Goal: Transaction & Acquisition: Purchase product/service

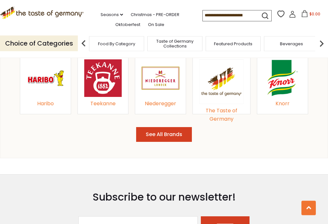
scroll to position [688, 0]
click at [171, 127] on button "See All Brands" at bounding box center [164, 134] width 56 height 15
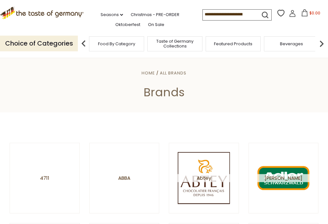
click at [148, 23] on link "On Sale" at bounding box center [156, 24] width 16 height 7
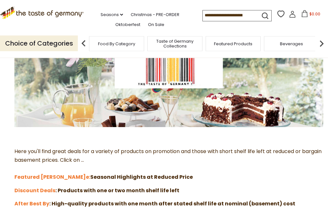
scroll to position [72, 0]
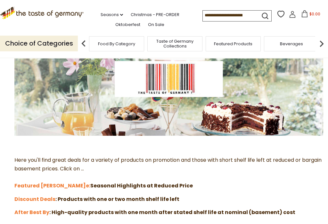
click at [115, 27] on link "Oktoberfest" at bounding box center [127, 24] width 25 height 7
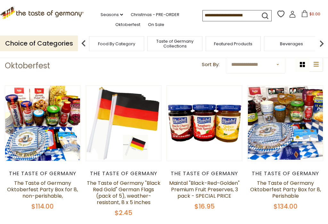
scroll to position [125, 0]
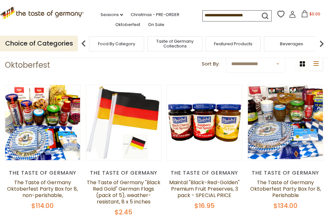
click at [26, 187] on link "The Taste of Germany Oktoberfest Party Box for 8, non-perishable," at bounding box center [42, 189] width 71 height 20
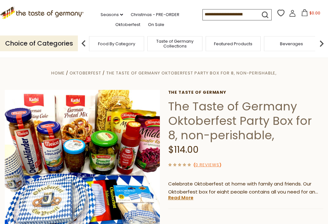
scroll to position [9, 0]
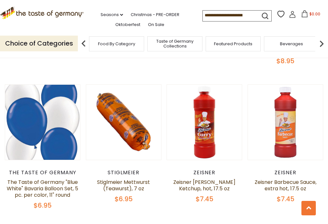
scroll to position [1316, 0]
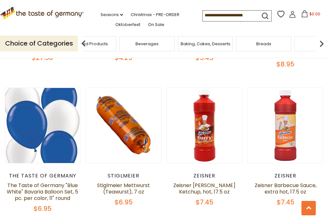
click at [108, 41] on span "Featured Products" at bounding box center [89, 43] width 38 height 5
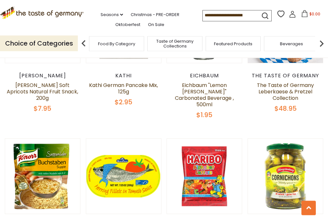
scroll to position [292, 0]
click at [131, 11] on link "Christmas - PRE-ORDER" at bounding box center [155, 14] width 49 height 7
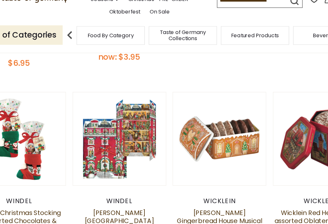
scroll to position [261, 0]
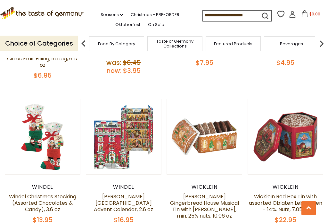
click at [119, 47] on button "Quick View" at bounding box center [123, 39] width 43 height 14
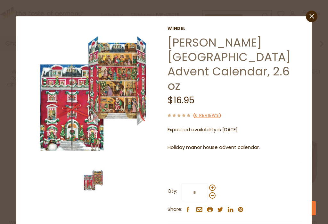
scroll to position [0, 0]
click at [124, 79] on img at bounding box center [93, 93] width 135 height 135
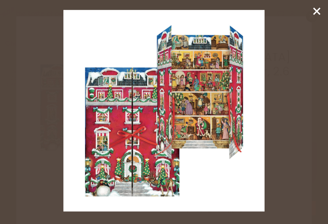
click at [314, 9] on icon at bounding box center [317, 11] width 10 height 10
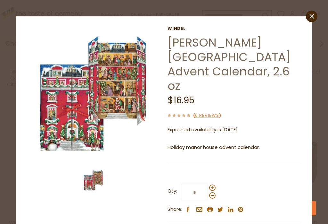
click at [308, 13] on link "close" at bounding box center [312, 17] width 12 height 12
